Goal: Communication & Community: Answer question/provide support

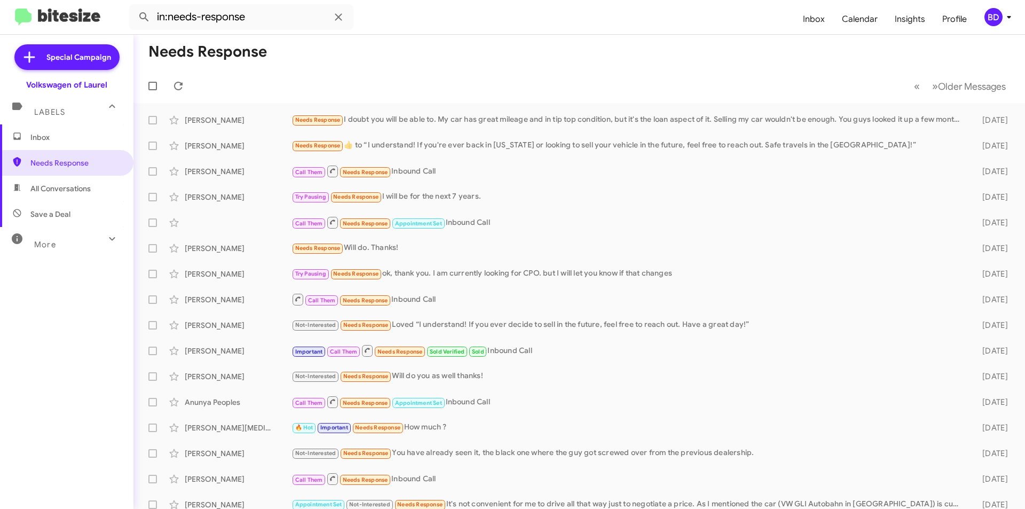
click at [80, 192] on span "All Conversations" at bounding box center [60, 188] width 60 height 11
type input "in:all-conversations"
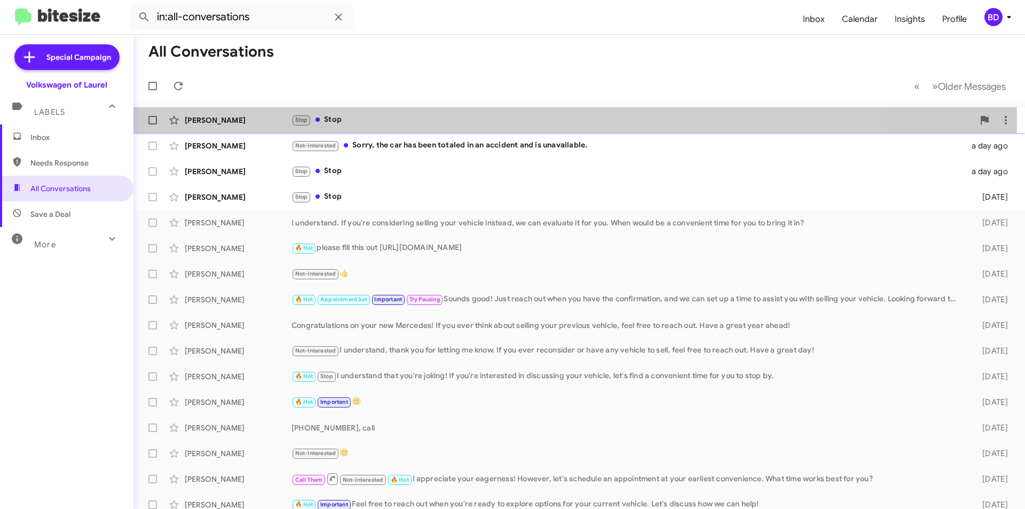
click at [341, 118] on div "Stop Stop" at bounding box center [632, 120] width 682 height 12
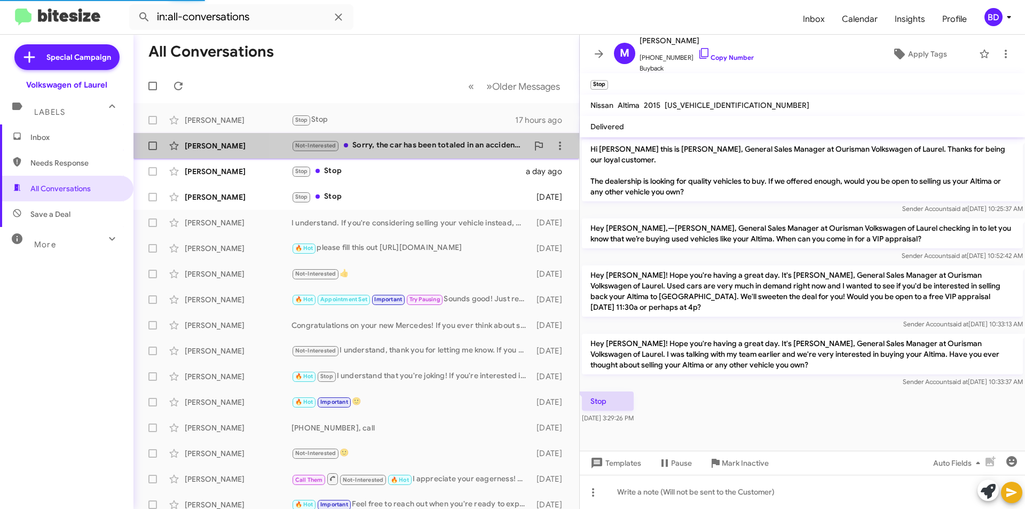
click at [363, 146] on div "Not-Interested Sorry, the car has been totaled in an accident and is unavailabl…" at bounding box center [409, 145] width 236 height 12
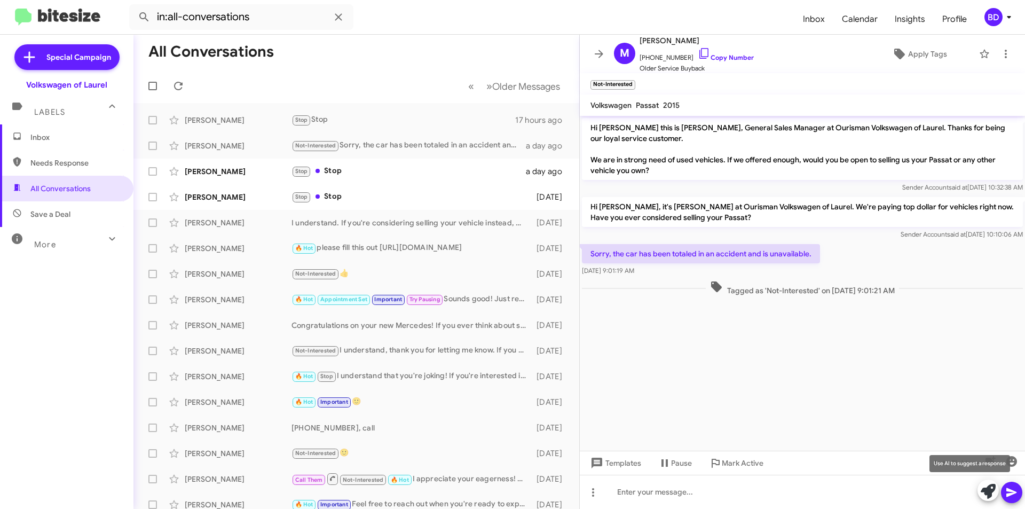
click at [985, 493] on icon at bounding box center [987, 491] width 15 height 15
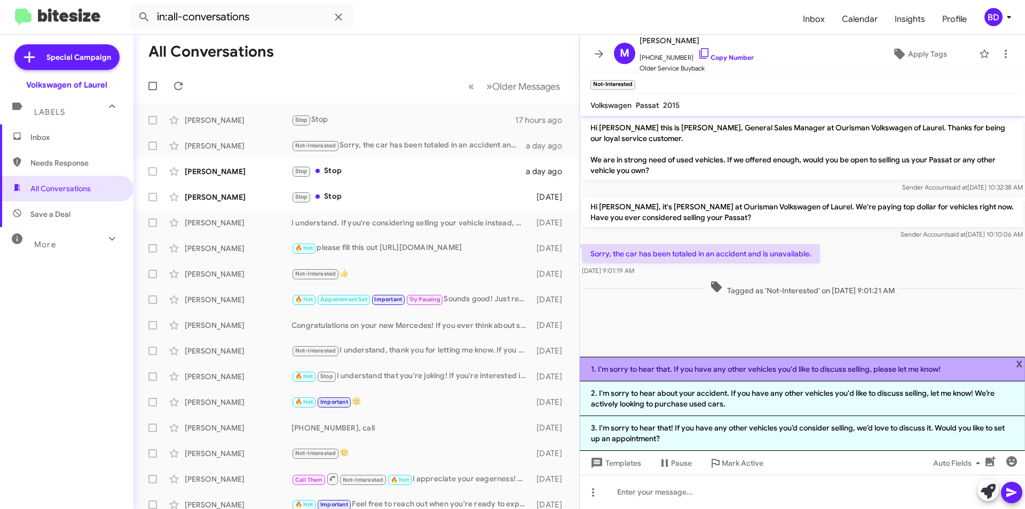
click at [905, 362] on li "1. I'm sorry to hear that. If you have any other vehicles you'd like to discuss…" at bounding box center [802, 369] width 445 height 25
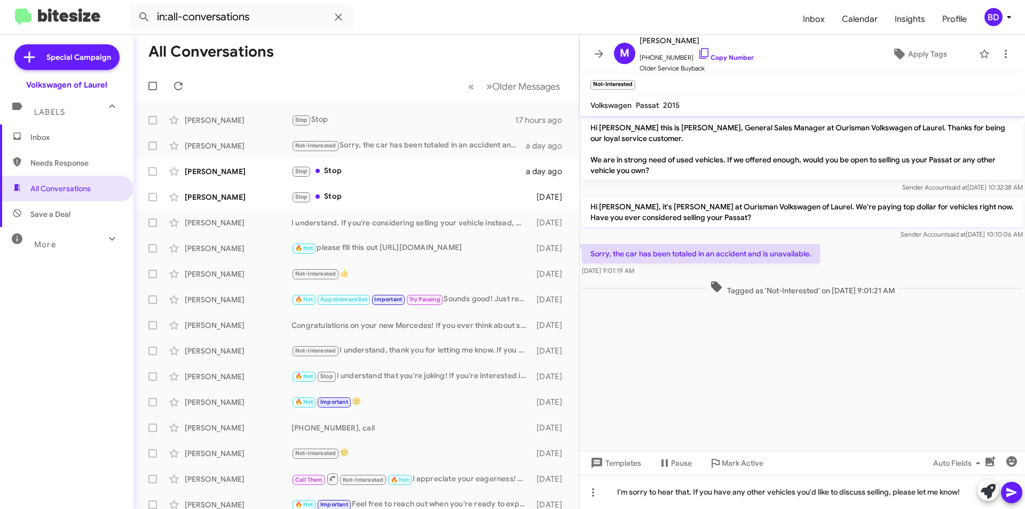
click at [1005, 492] on icon at bounding box center [1011, 492] width 10 height 9
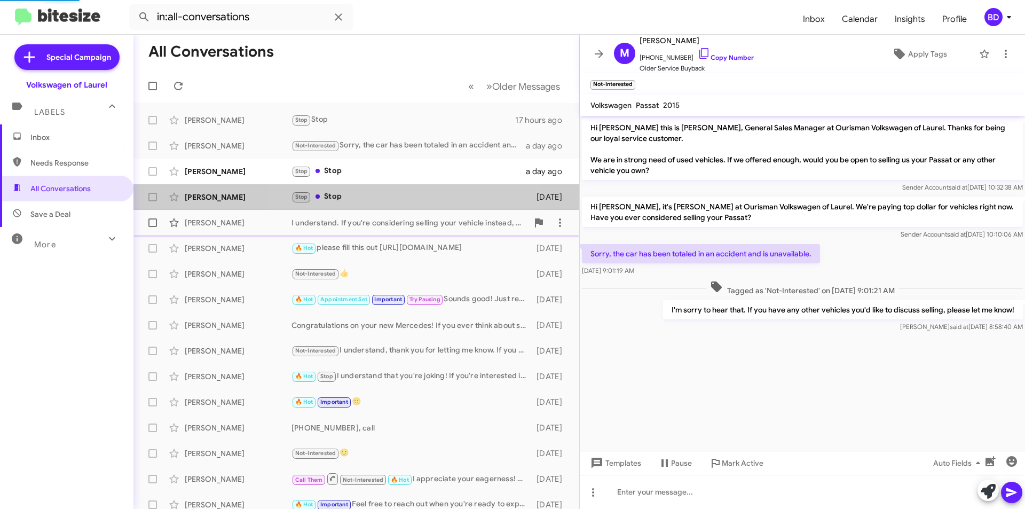
drag, startPoint x: 366, startPoint y: 200, endPoint x: 364, endPoint y: 211, distance: 11.3
click at [365, 199] on div "Stop Stop" at bounding box center [411, 197] width 240 height 12
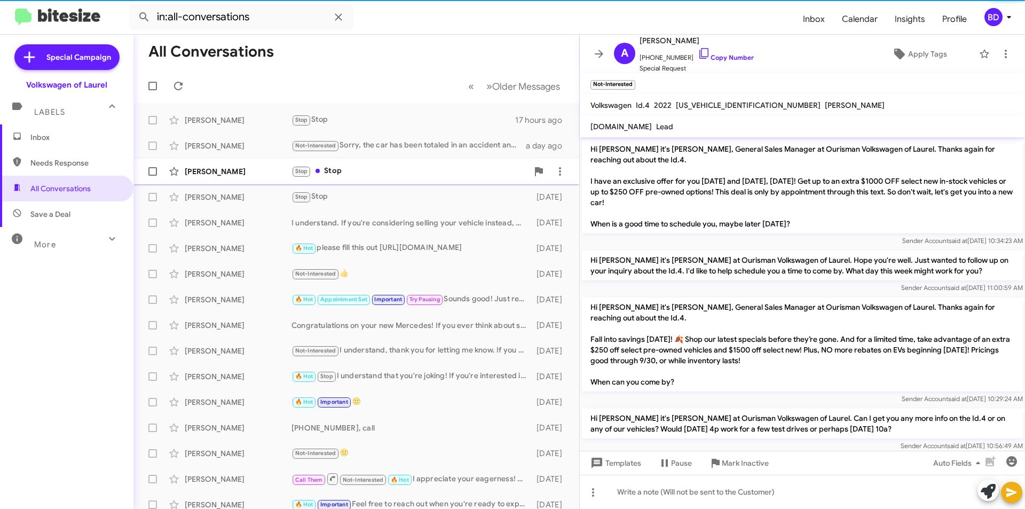
scroll to position [134, 0]
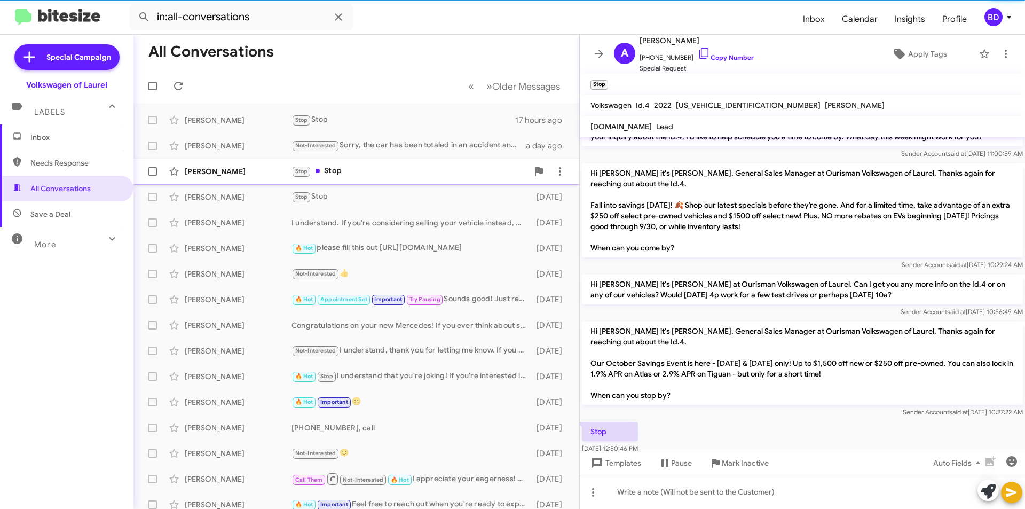
click at [336, 175] on div "Stop Stop" at bounding box center [409, 171] width 236 height 12
